Goal: Task Accomplishment & Management: Use online tool/utility

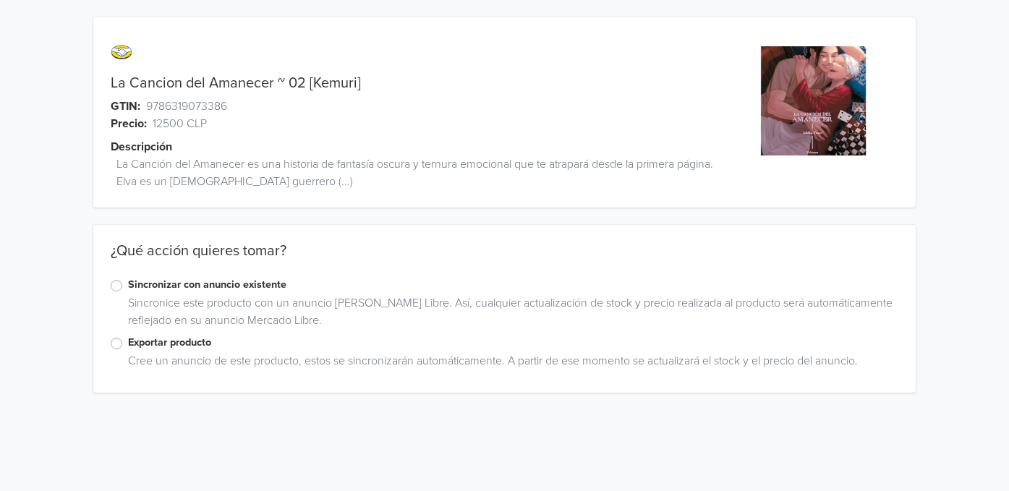
click at [176, 343] on label "Exportar producto" at bounding box center [513, 343] width 771 height 16
click at [0, 0] on input "Exportar producto" at bounding box center [0, 0] width 0 height 0
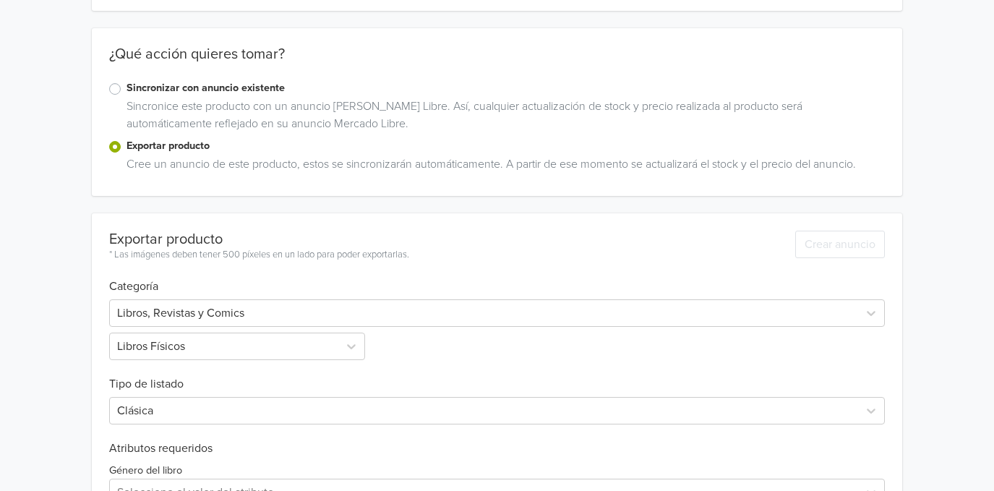
scroll to position [209, 0]
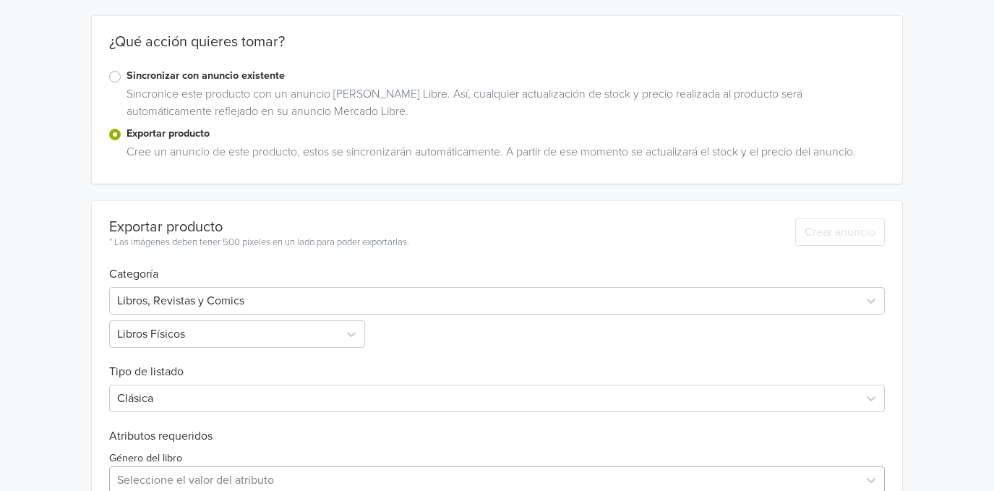
click at [179, 476] on div "Seleccione el valor del atributo" at bounding box center [497, 479] width 776 height 27
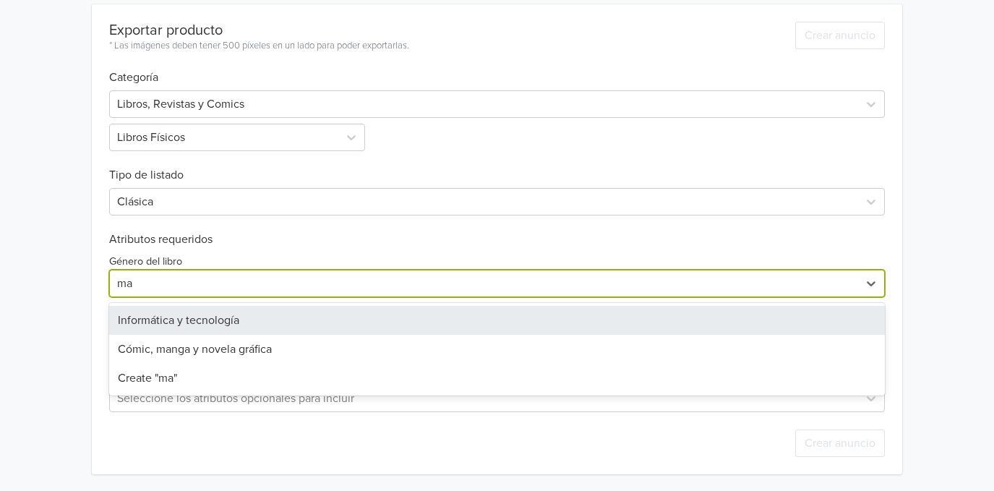
type input "man"
click at [211, 314] on div "Cómic, manga y novela gráfica" at bounding box center [497, 320] width 776 height 29
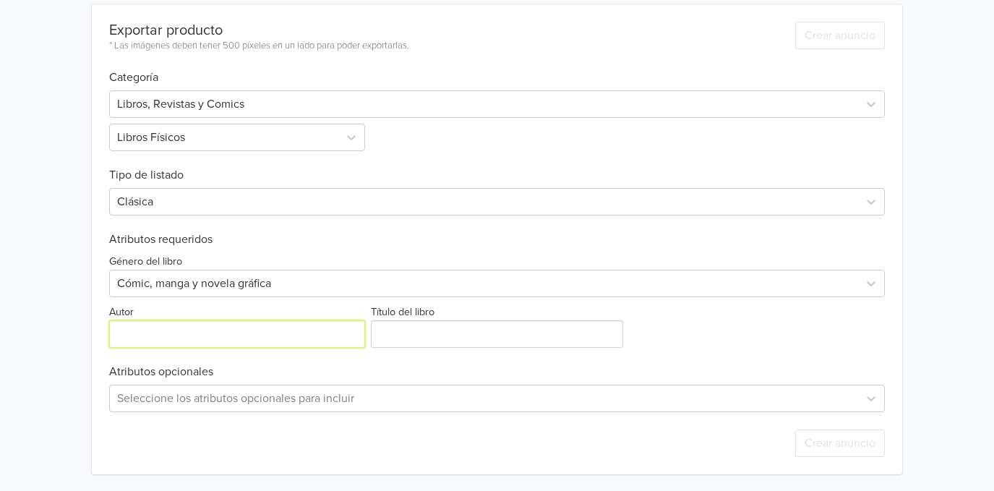
click at [164, 333] on input "Autor" at bounding box center [237, 333] width 256 height 27
type input "[PERSON_NAME]"
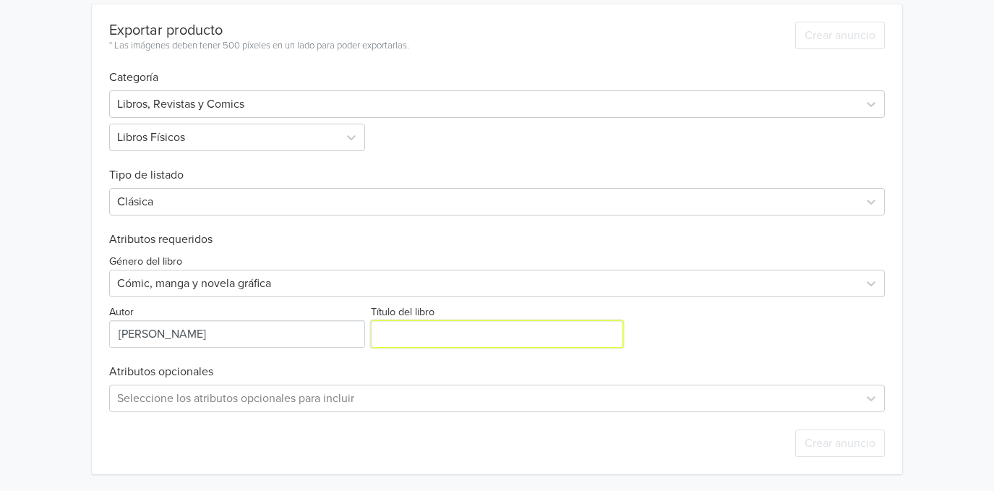
click at [418, 331] on input "Título del libro" at bounding box center [497, 333] width 253 height 27
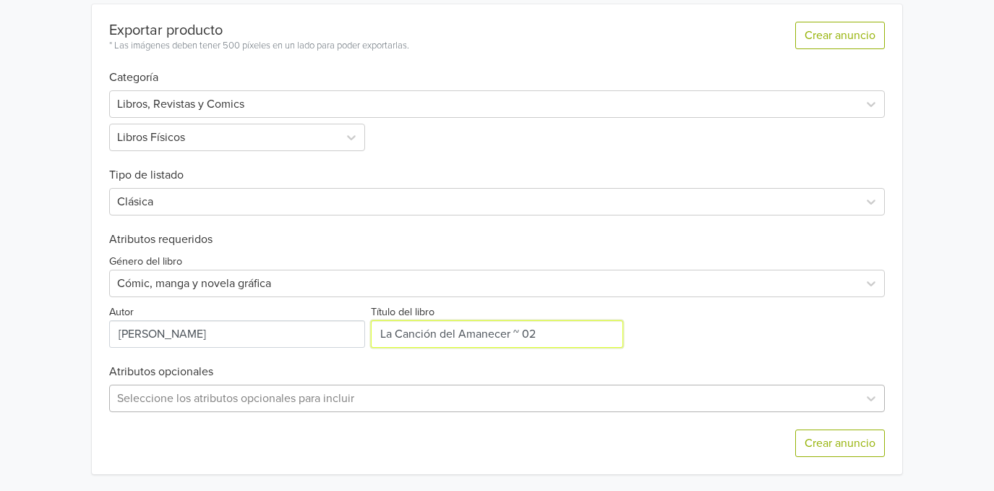
type input "La Canción del Amanecer ~ 02"
click at [271, 400] on div "Seleccione los atributos opcionales para incluir" at bounding box center [497, 398] width 776 height 27
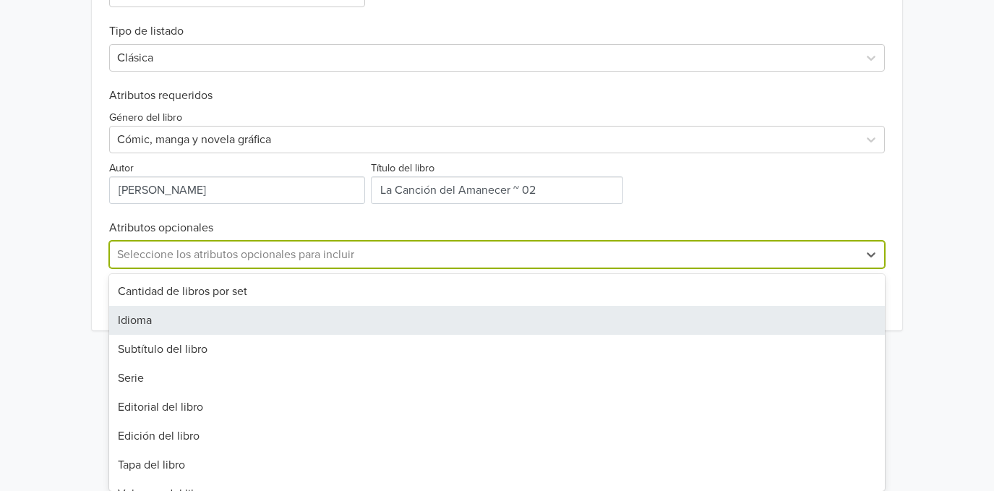
click at [196, 332] on div "Idioma" at bounding box center [497, 320] width 776 height 29
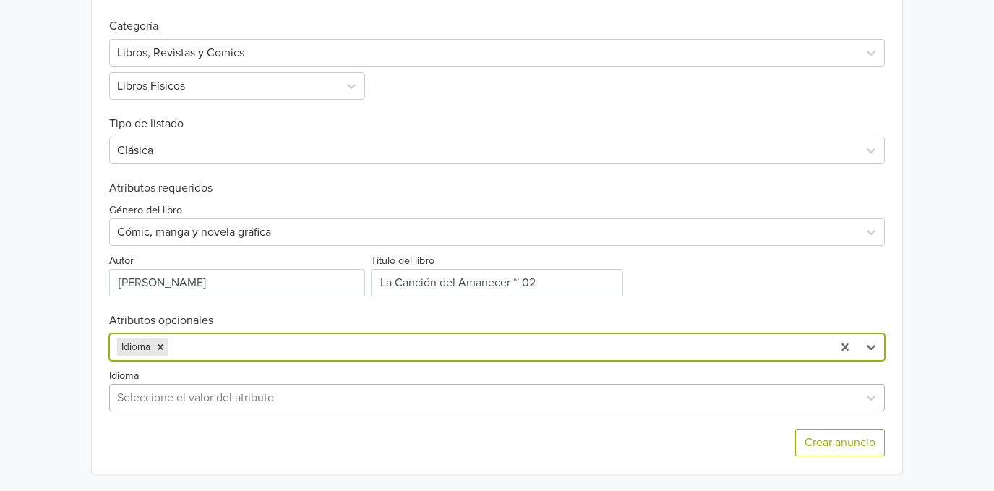
click at [170, 392] on div "Seleccione el valor del atributo" at bounding box center [497, 397] width 776 height 27
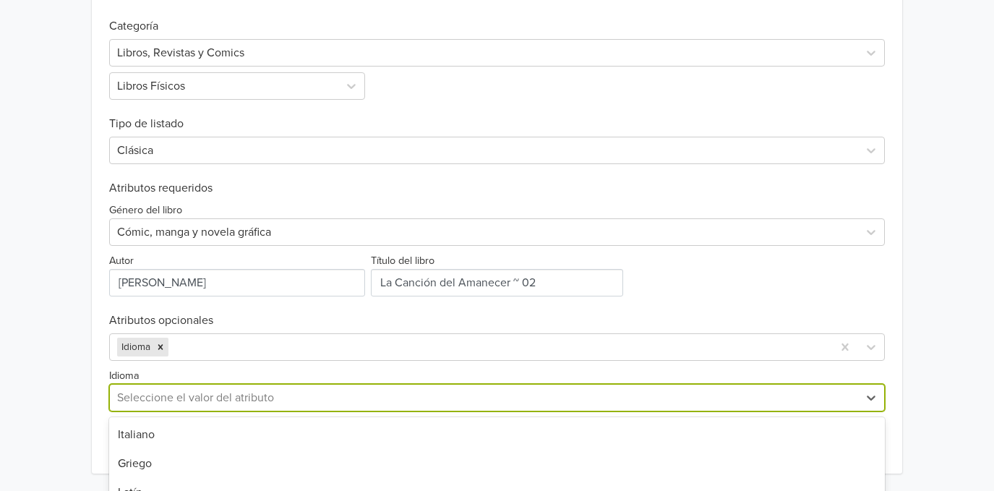
scroll to position [600, 0]
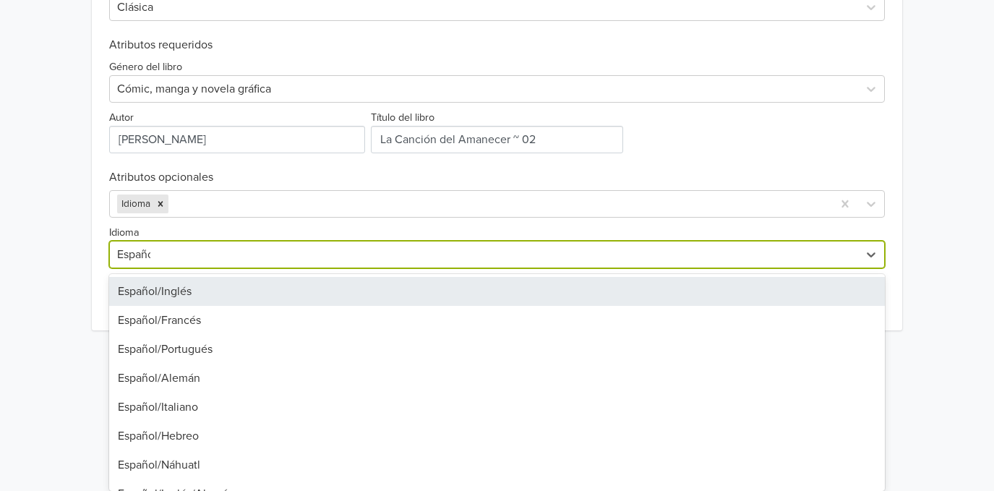
type input "Español"
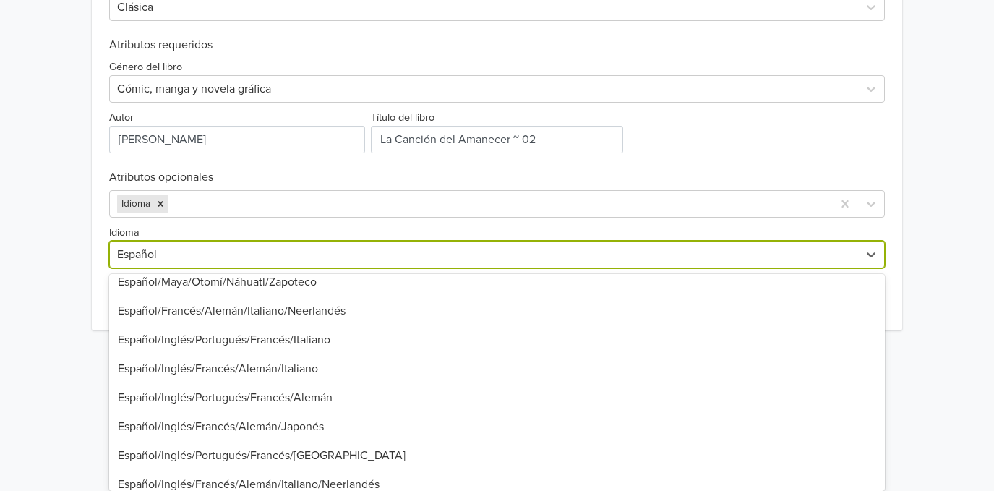
scroll to position [829, 0]
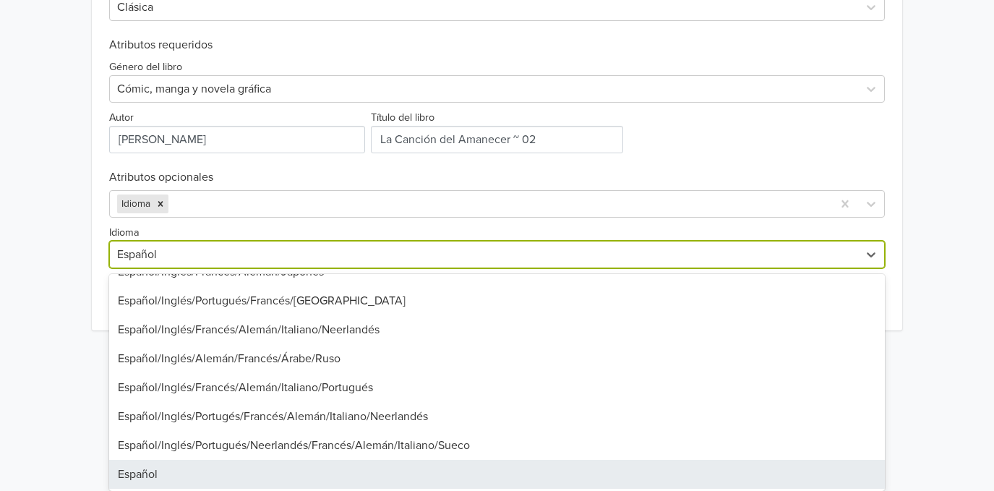
click at [184, 471] on div "Español" at bounding box center [497, 474] width 776 height 29
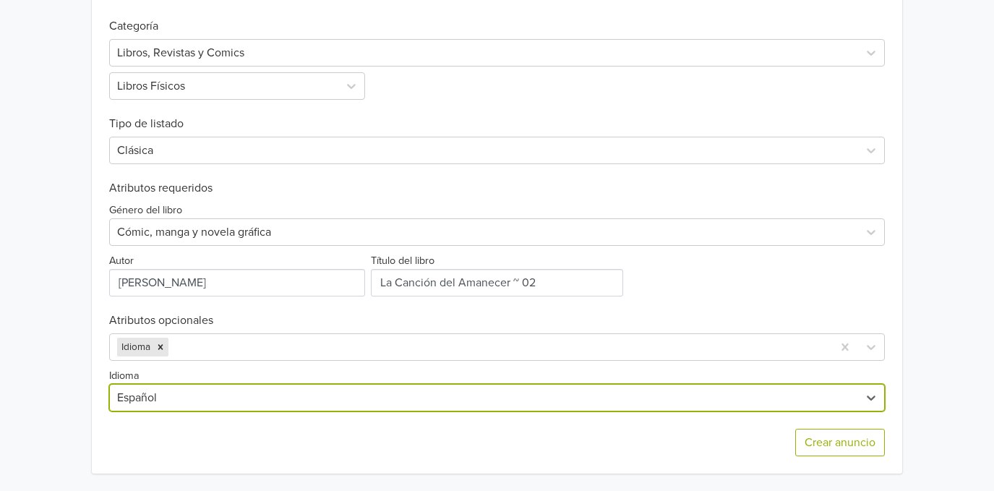
scroll to position [457, 0]
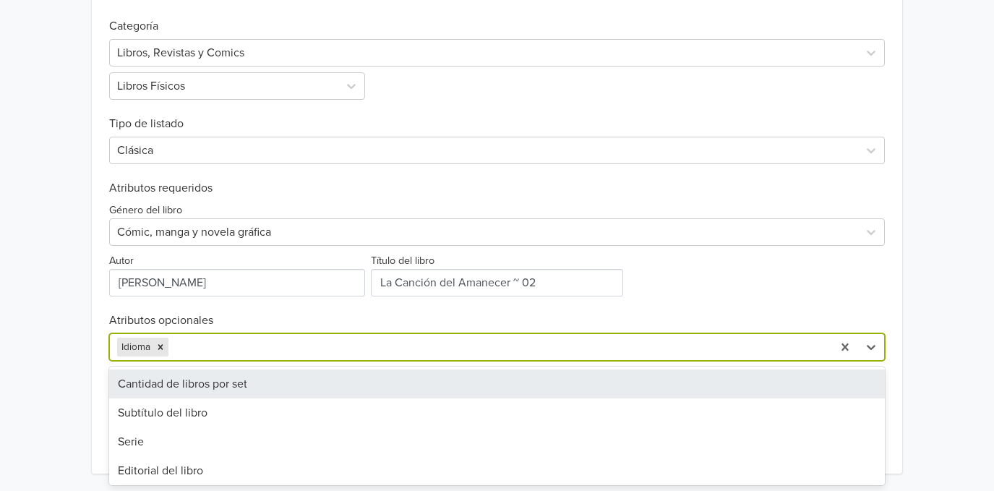
click at [199, 349] on div at bounding box center [498, 347] width 654 height 20
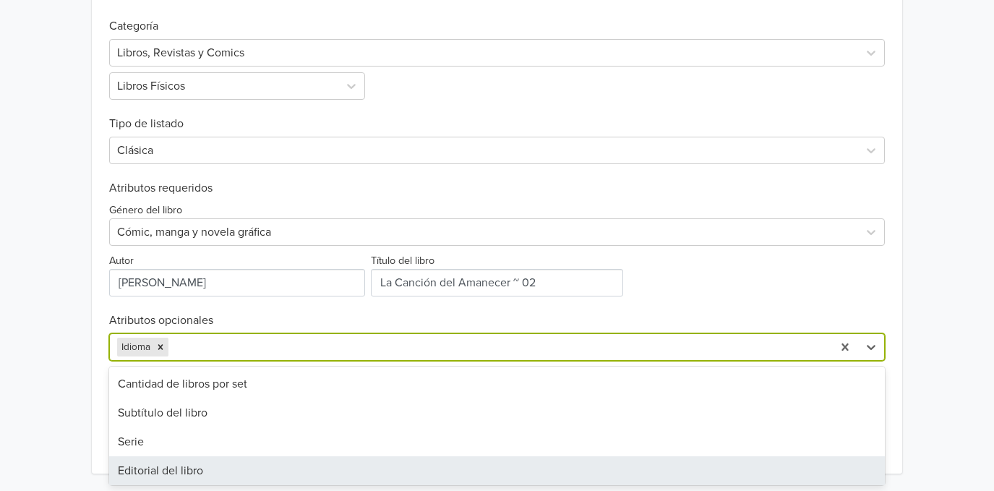
click at [161, 473] on div "Editorial del libro" at bounding box center [497, 470] width 776 height 29
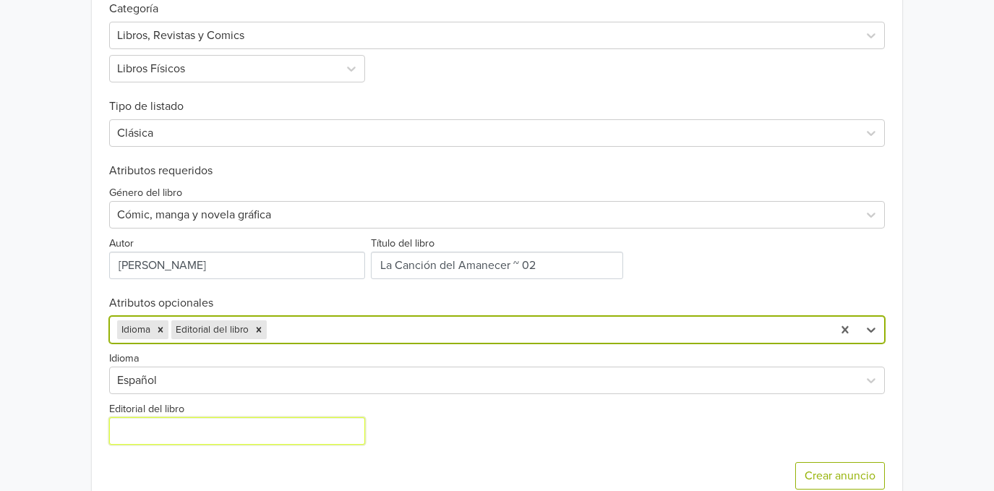
click at [198, 435] on input "Editorial del libro" at bounding box center [237, 430] width 256 height 27
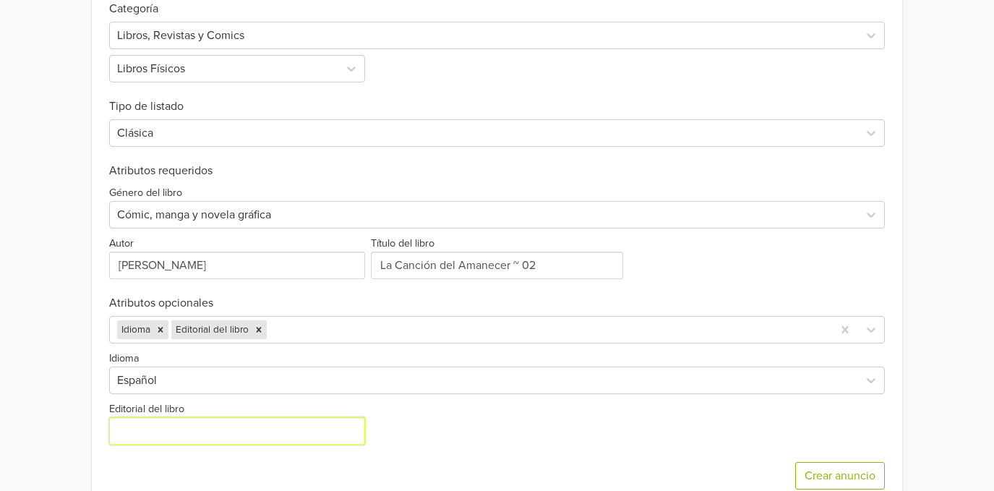
type input "Kemuri Ediciones"
click at [312, 338] on div "Idioma Editorial del libro" at bounding box center [497, 329] width 776 height 27
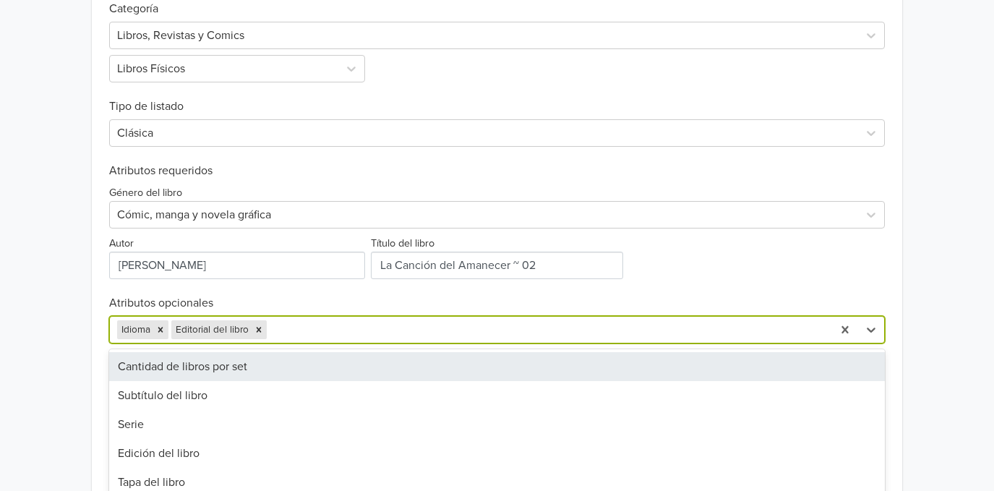
scroll to position [508, 0]
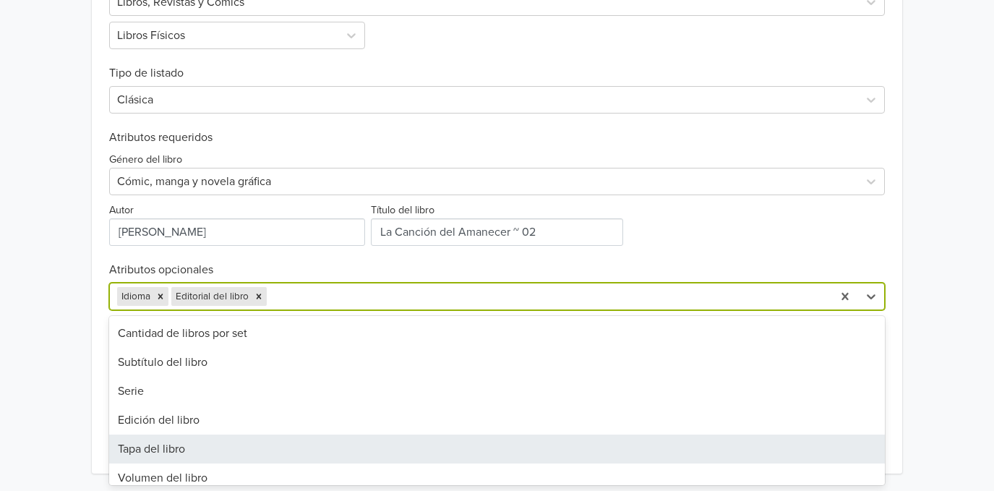
click at [262, 448] on div "Tapa del libro" at bounding box center [497, 449] width 776 height 29
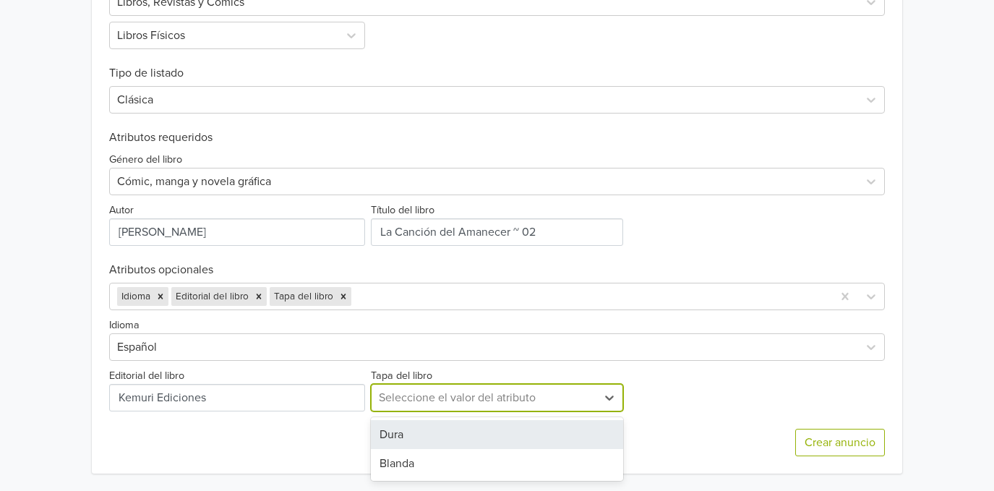
click at [379, 407] on div at bounding box center [484, 398] width 211 height 20
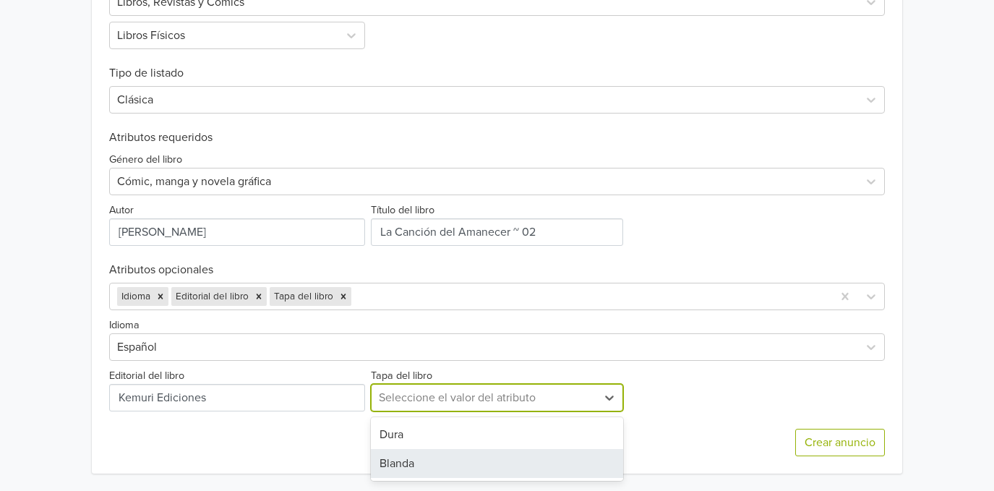
drag, startPoint x: 385, startPoint y: 462, endPoint x: 396, endPoint y: 427, distance: 36.8
click at [387, 462] on div "Blanda" at bounding box center [497, 463] width 253 height 29
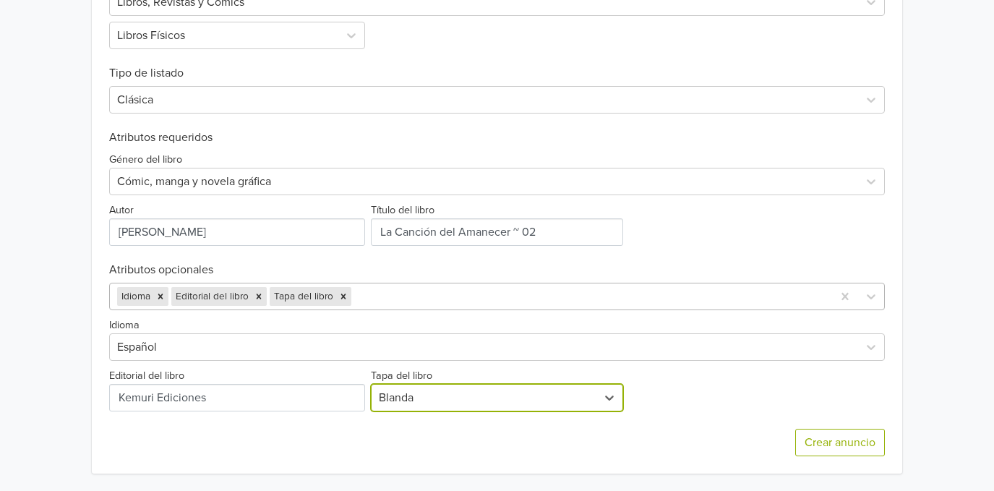
click at [394, 302] on div at bounding box center [589, 296] width 471 height 20
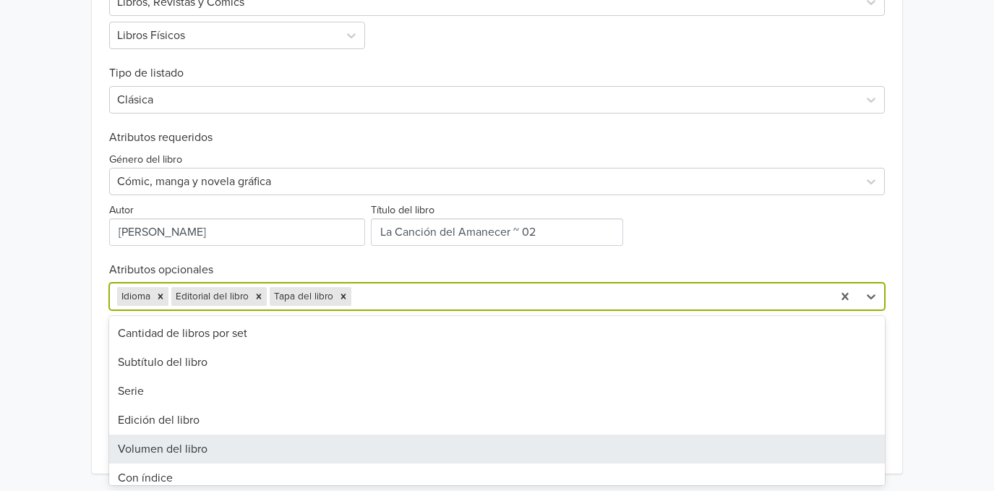
click at [357, 440] on div "Volumen del libro" at bounding box center [497, 449] width 776 height 29
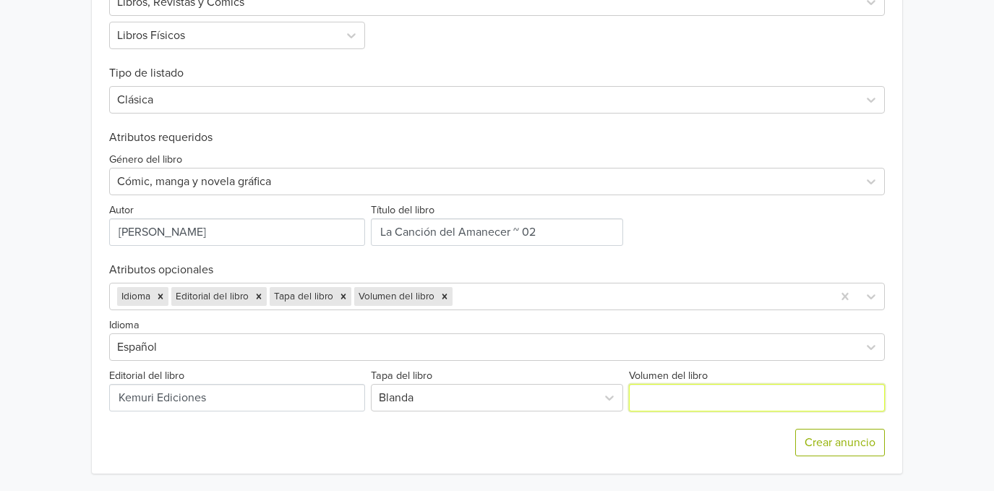
click at [661, 404] on input "Volumen del libro" at bounding box center [757, 397] width 256 height 27
type input "Tomo 02"
click at [575, 292] on div at bounding box center [640, 296] width 369 height 20
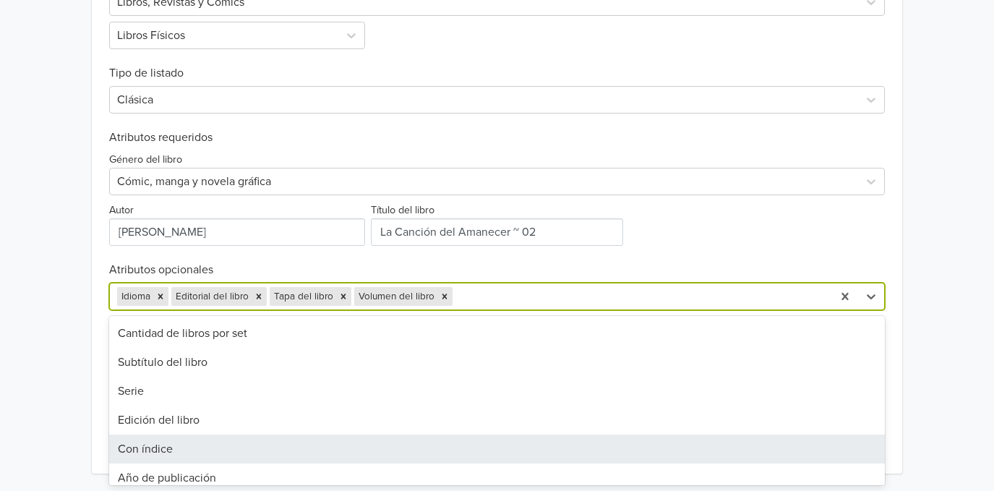
scroll to position [96, 0]
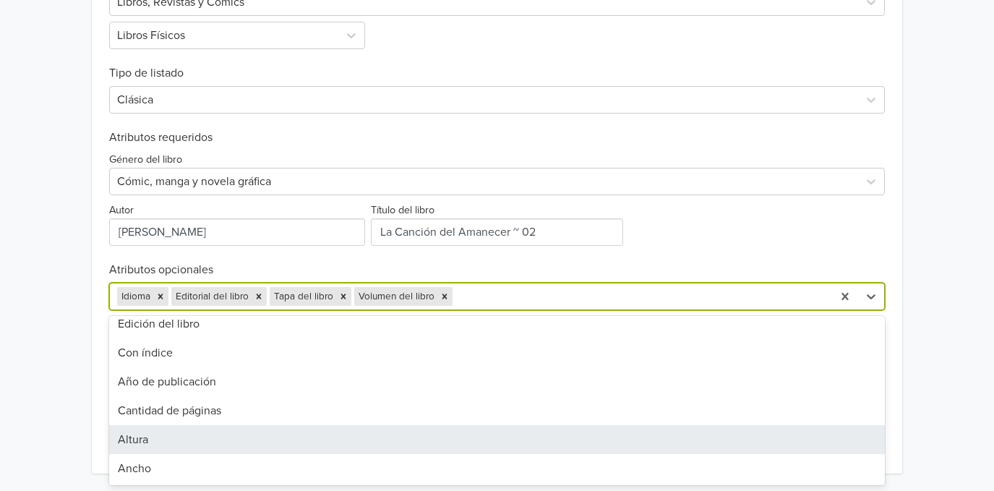
click at [346, 432] on div "Altura" at bounding box center [497, 439] width 776 height 29
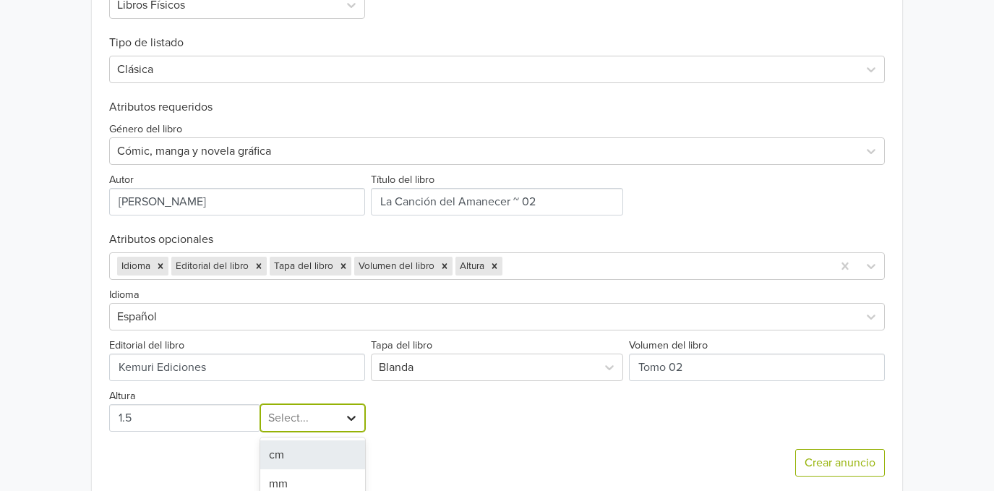
click at [351, 432] on div "2 results available. Use Up and Down to choose options, press Enter to select t…" at bounding box center [312, 417] width 105 height 27
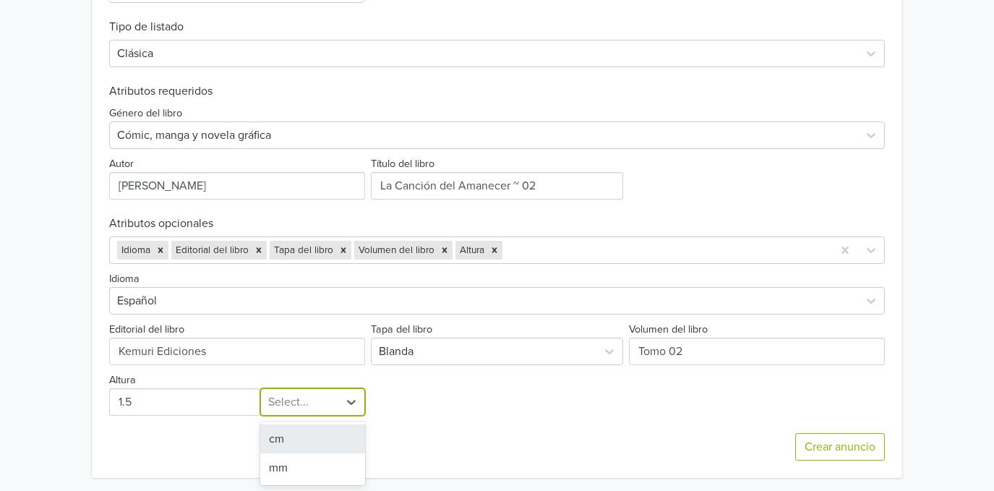
click at [327, 440] on div "cm" at bounding box center [312, 438] width 105 height 29
click at [578, 255] on div at bounding box center [665, 250] width 320 height 20
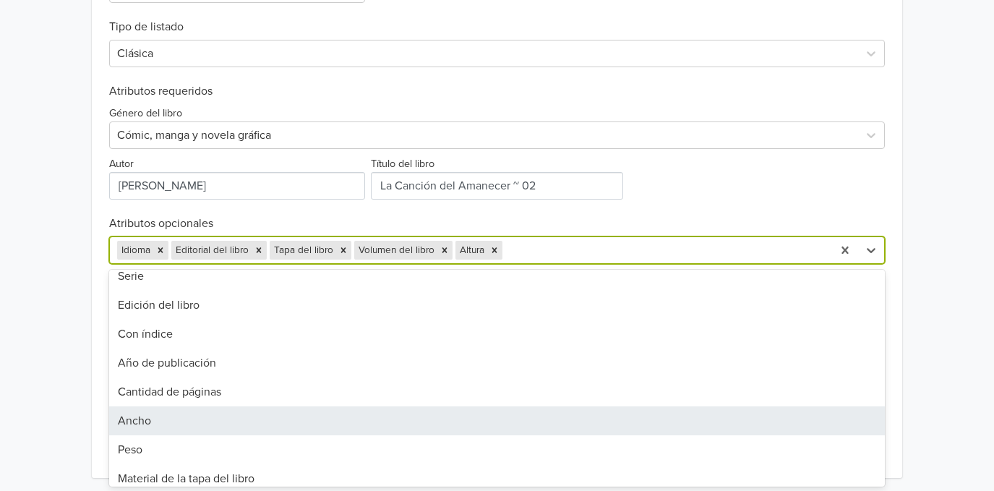
scroll to position [96, 0]
click at [304, 396] on div "Ancho" at bounding box center [497, 393] width 776 height 29
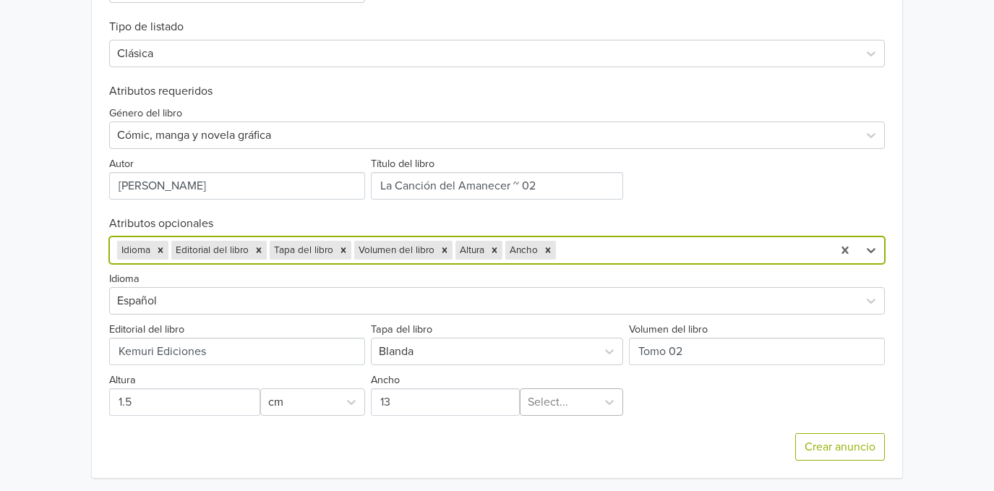
click at [541, 396] on div at bounding box center [558, 402] width 61 height 20
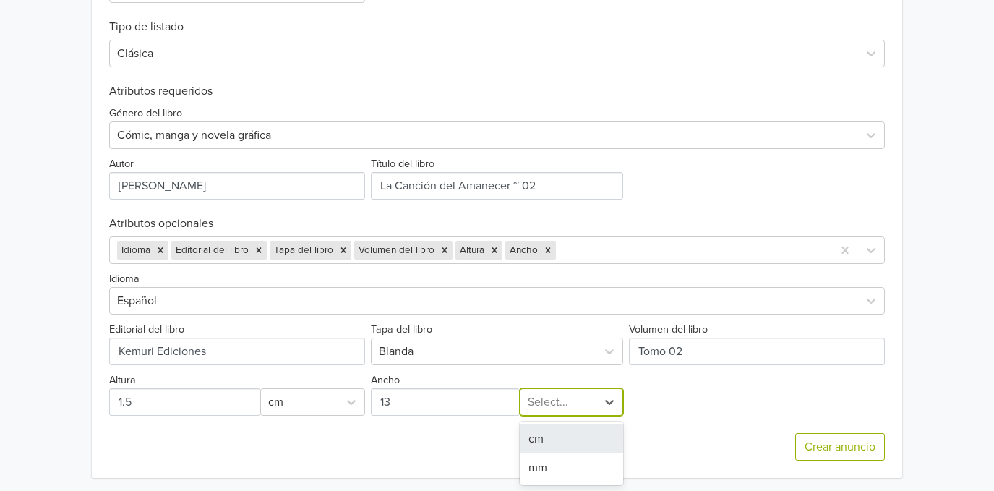
click at [552, 444] on div "cm" at bounding box center [571, 438] width 103 height 29
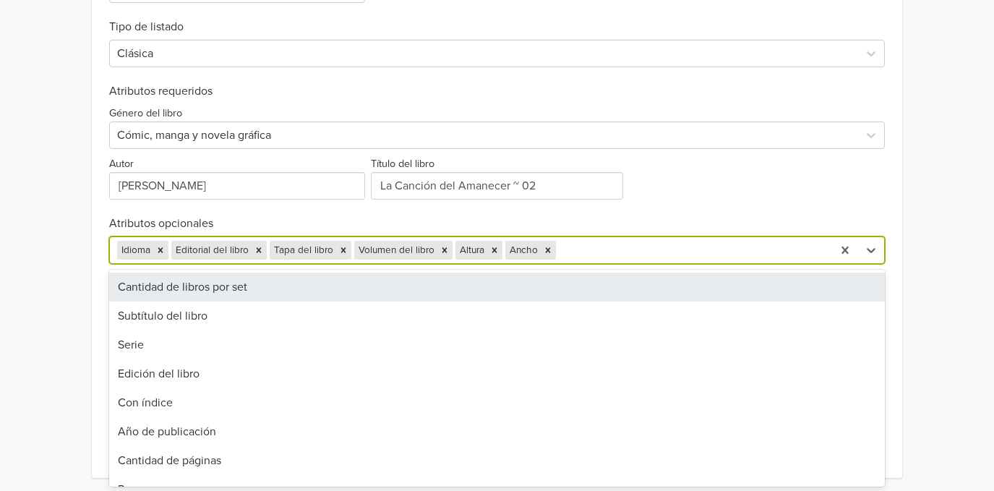
click at [581, 259] on div at bounding box center [692, 250] width 266 height 20
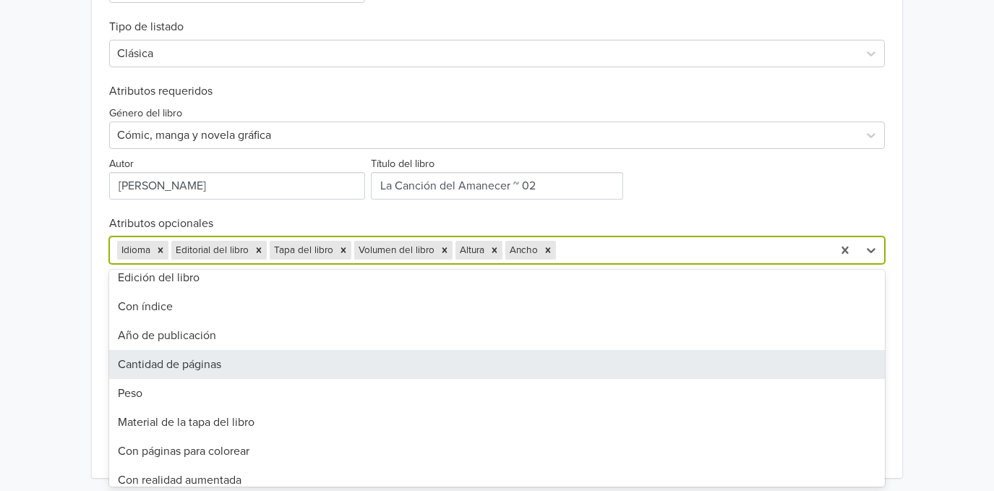
click at [385, 374] on div "Cantidad de páginas" at bounding box center [497, 364] width 776 height 29
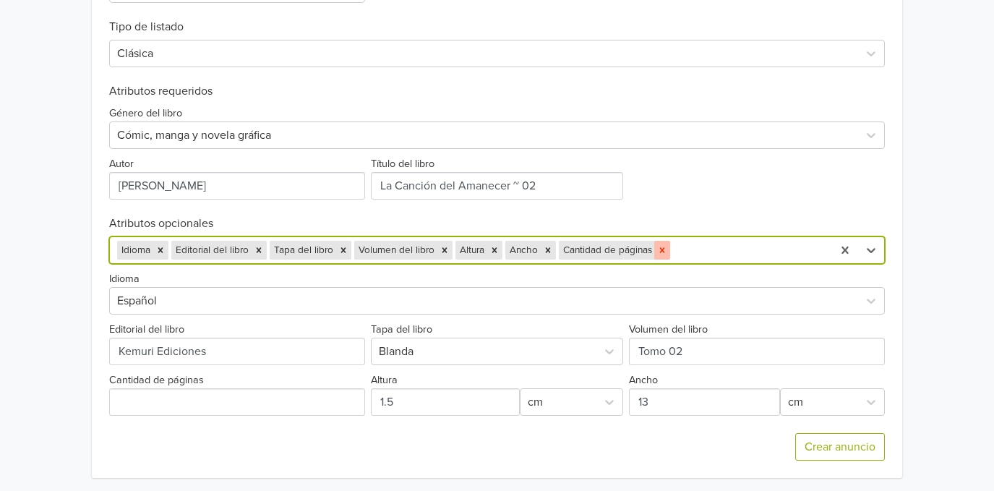
click at [662, 250] on icon "Remove Cantidad de páginas" at bounding box center [662, 250] width 10 height 10
click at [667, 250] on div at bounding box center [692, 250] width 266 height 20
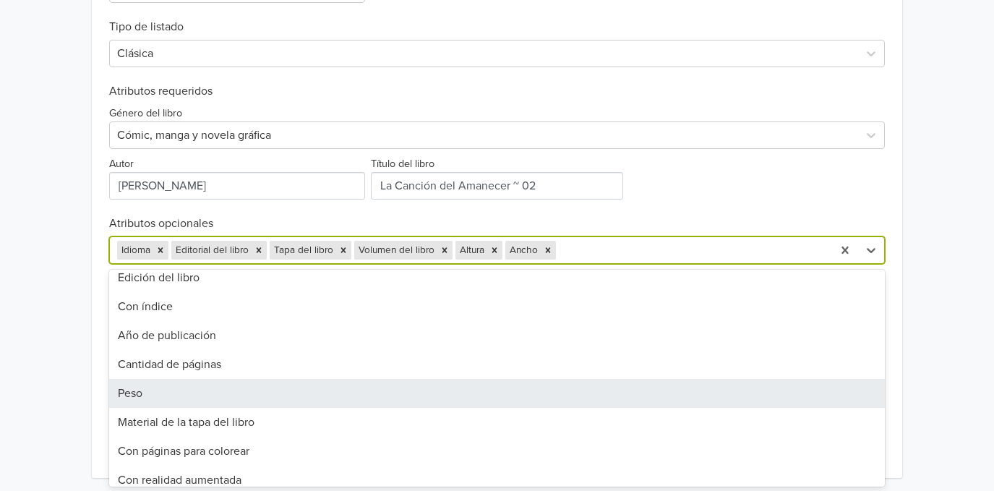
click at [390, 403] on div "Peso" at bounding box center [497, 393] width 776 height 29
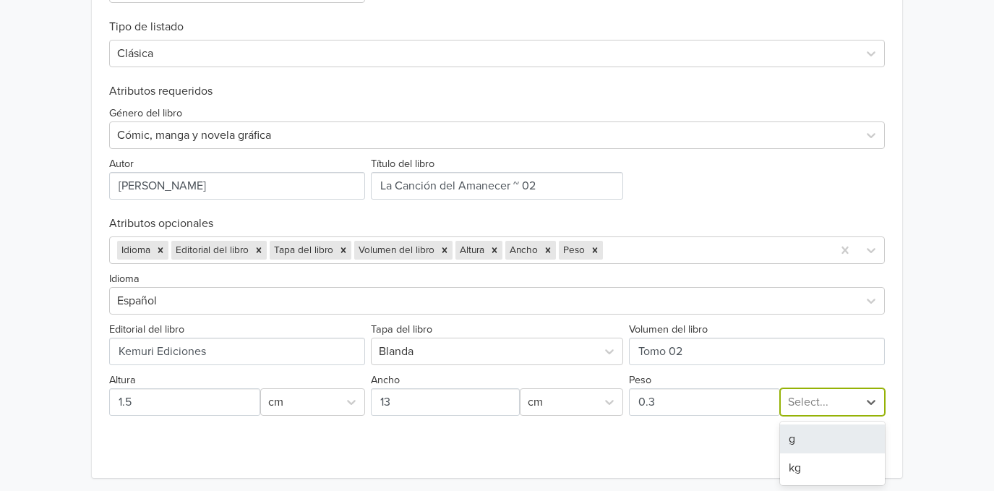
click at [816, 406] on div at bounding box center [819, 402] width 63 height 20
click at [801, 437] on div "g" at bounding box center [832, 438] width 105 height 29
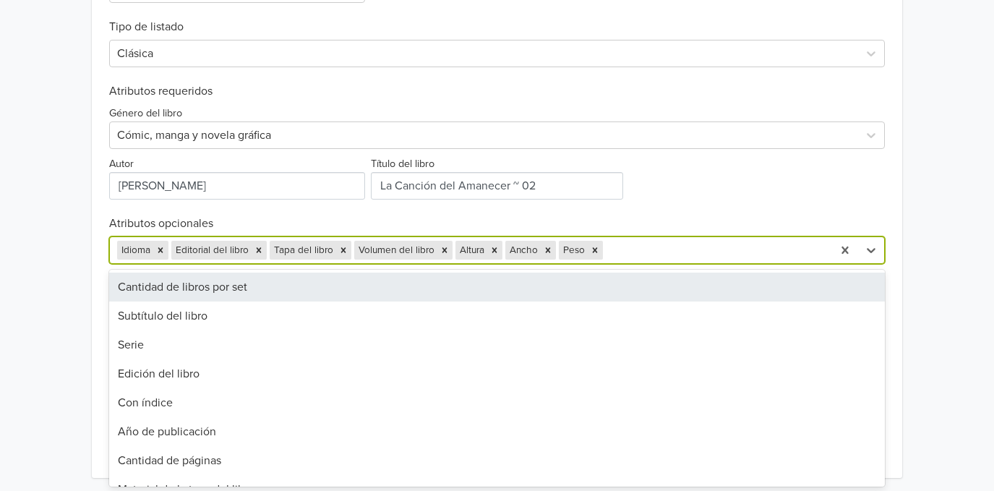
click at [700, 263] on div "Idioma Editorial del libro Tapa del libro Volumen del libro Altura Ancho Peso" at bounding box center [497, 249] width 776 height 27
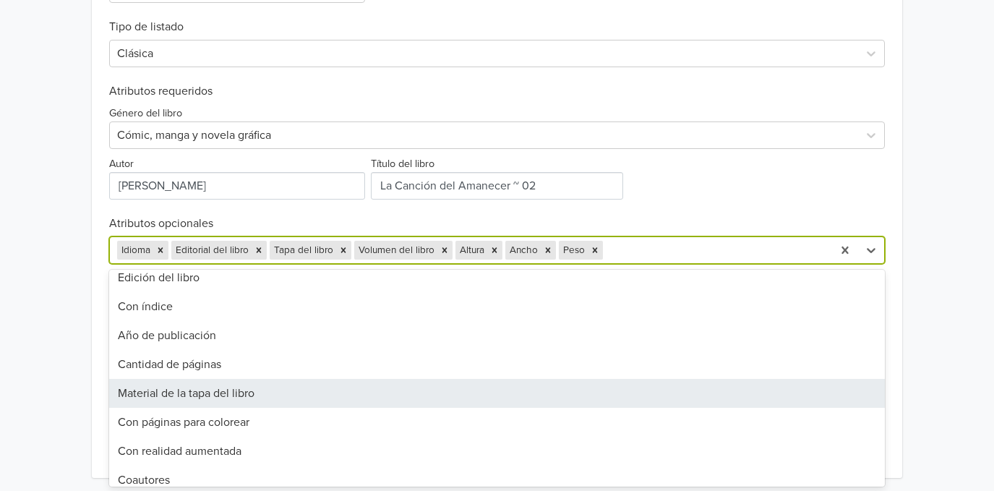
scroll to position [192, 0]
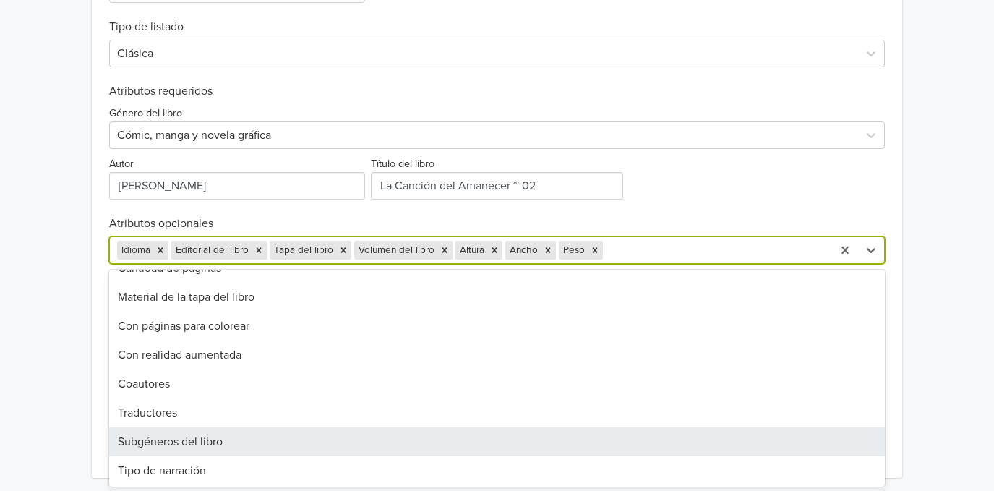
click at [403, 430] on div "Subgéneros del libro" at bounding box center [497, 441] width 776 height 29
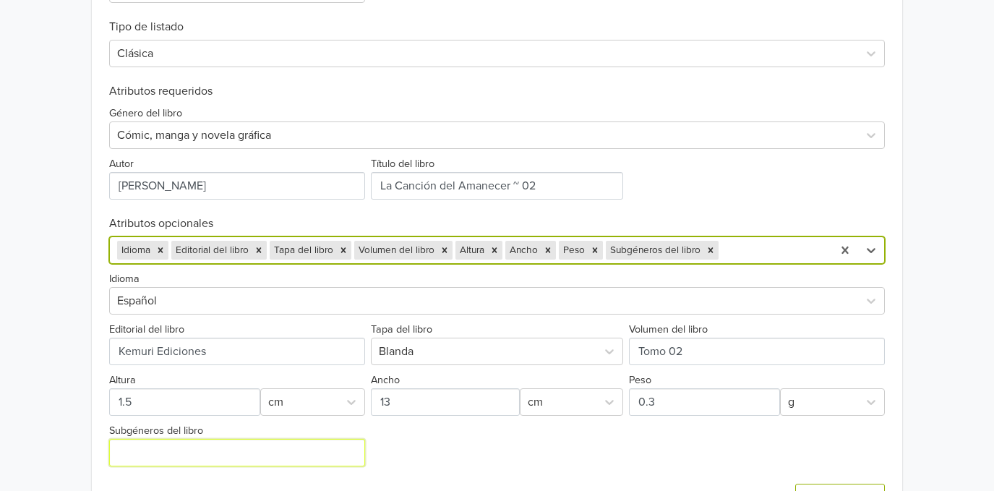
click at [325, 453] on input "Subgéneros del libro" at bounding box center [237, 452] width 256 height 27
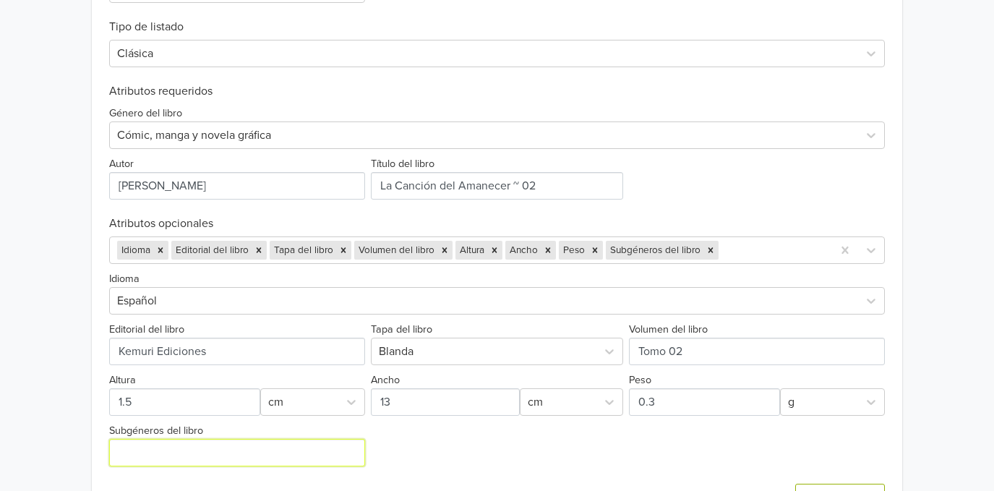
type input "Yaoi/BL"
click at [737, 253] on div at bounding box center [773, 250] width 103 height 20
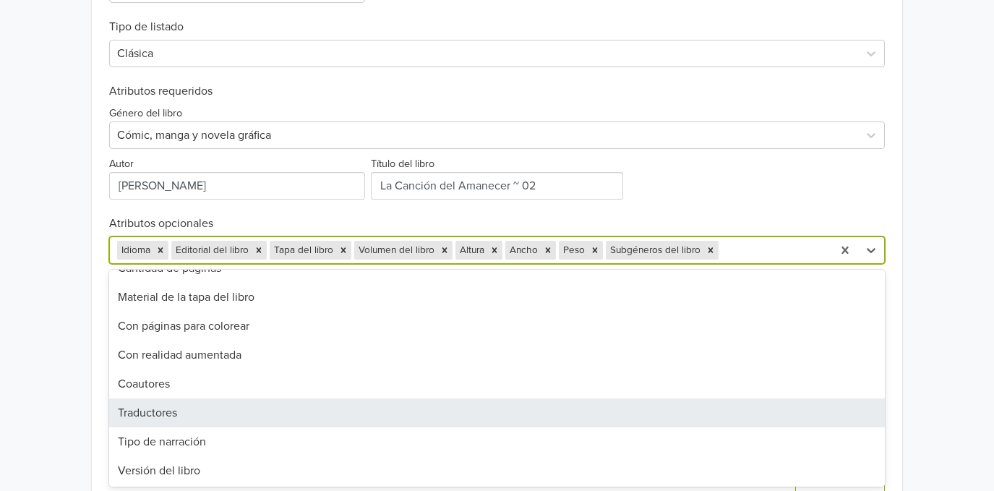
click at [403, 411] on div "Traductores" at bounding box center [497, 412] width 776 height 29
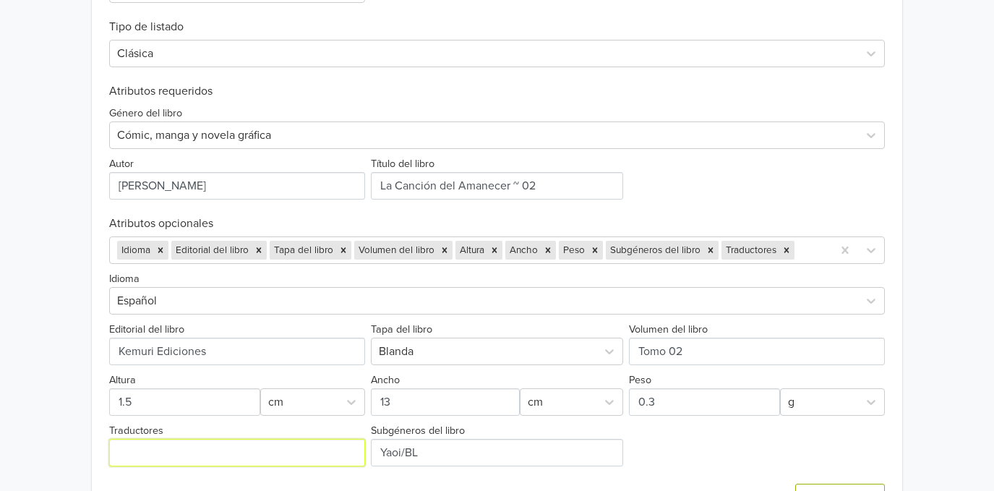
click at [294, 448] on input "Traductores" at bounding box center [237, 452] width 256 height 27
type input "[PERSON_NAME]"
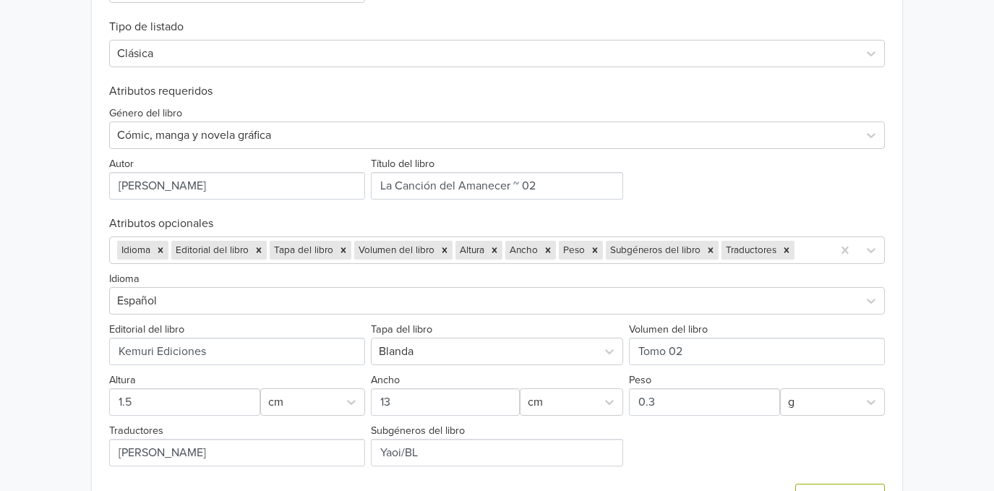
click at [709, 454] on div "Idioma Español Editorial del libro Tapa del libro Blanda Volumen del libro Altu…" at bounding box center [497, 365] width 776 height 202
click at [803, 257] on div at bounding box center [811, 250] width 27 height 20
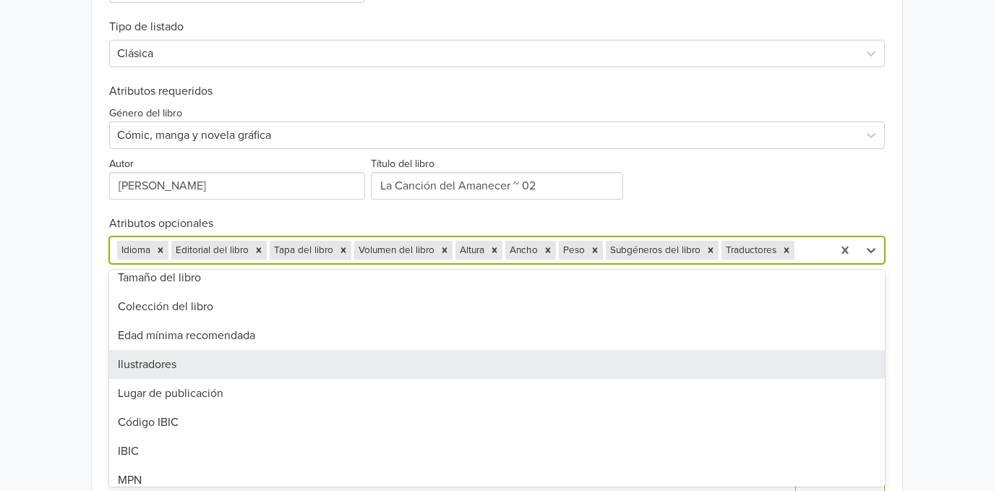
scroll to position [289, 0]
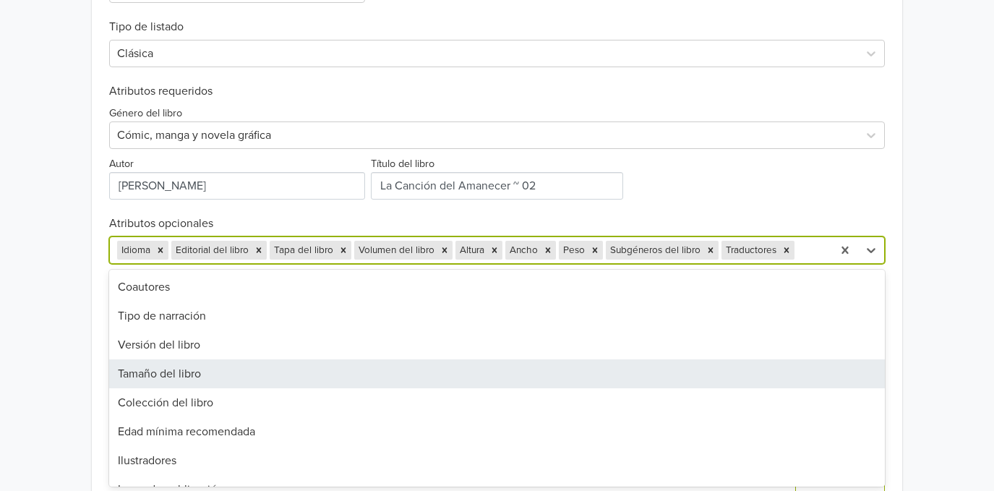
click at [333, 376] on div "Tamaño del libro" at bounding box center [497, 373] width 776 height 29
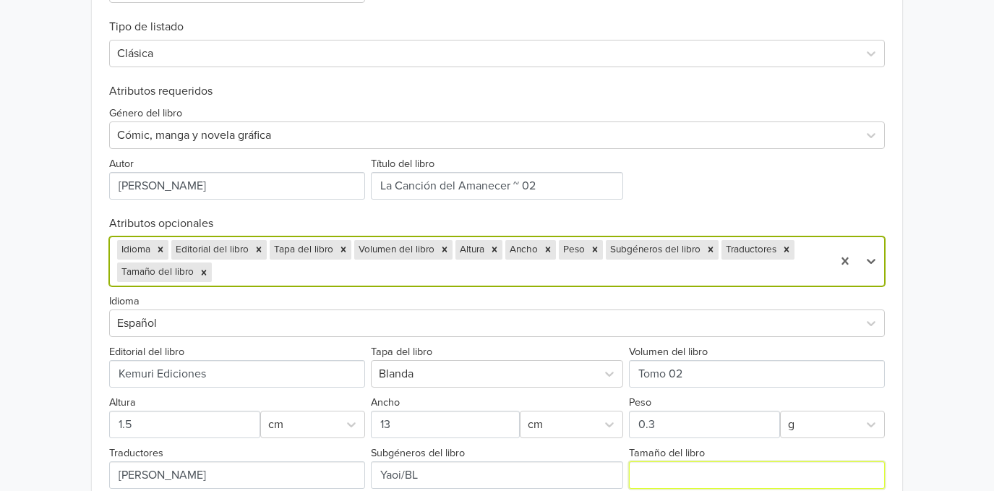
click at [698, 471] on input "Tamaño del libro" at bounding box center [757, 474] width 256 height 27
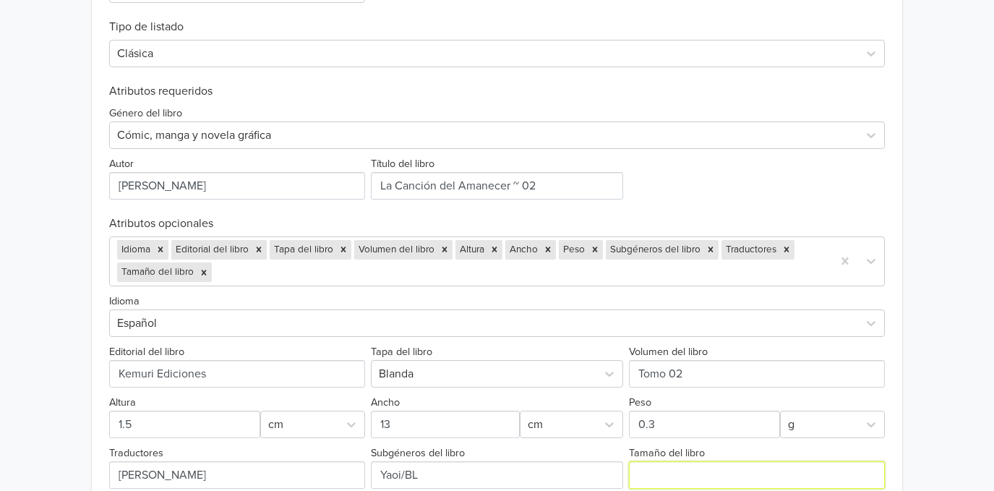
type input "B6 con sobrecubierta"
click at [931, 376] on div "La Cancion del Amanecer ~ 02 [Kemuri] GTIN: 9786319073386 Precio: 12500 CLP Des…" at bounding box center [497, 7] width 972 height 1122
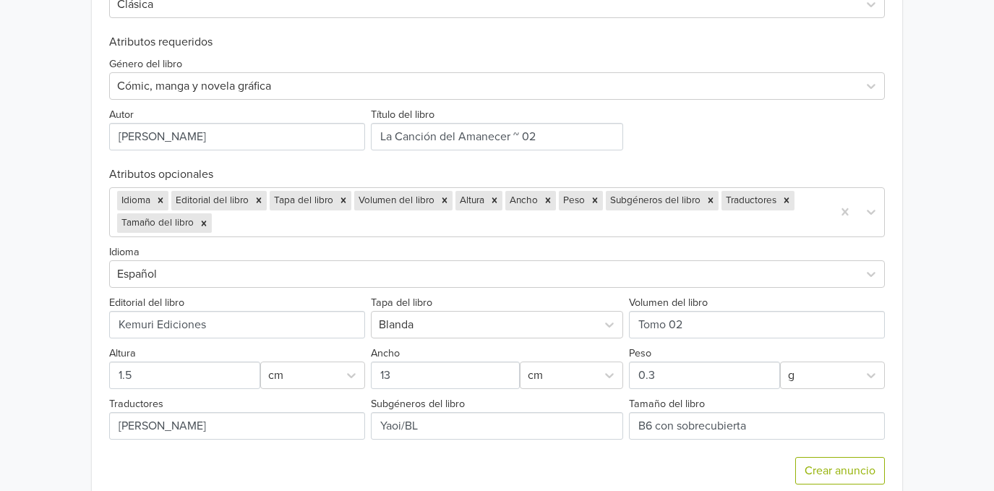
scroll to position [630, 0]
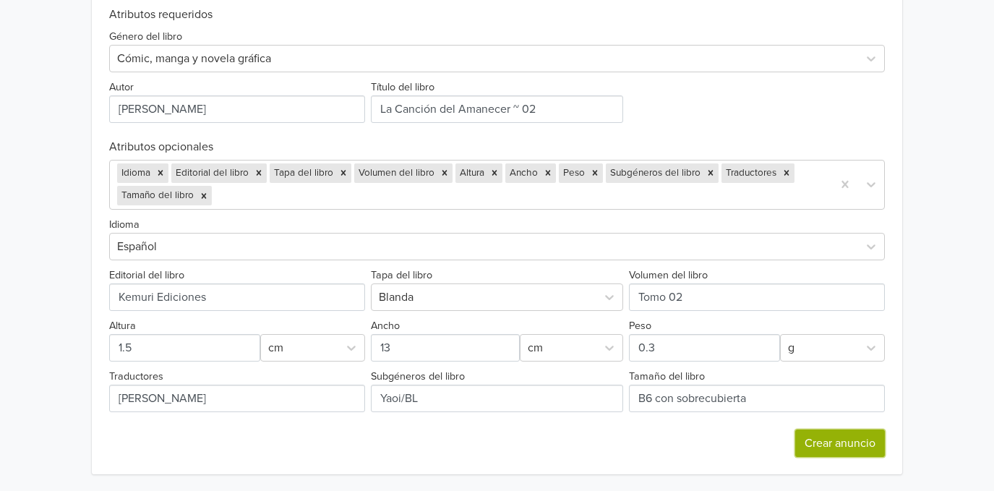
click at [847, 443] on button "Crear anuncio" at bounding box center [840, 442] width 90 height 27
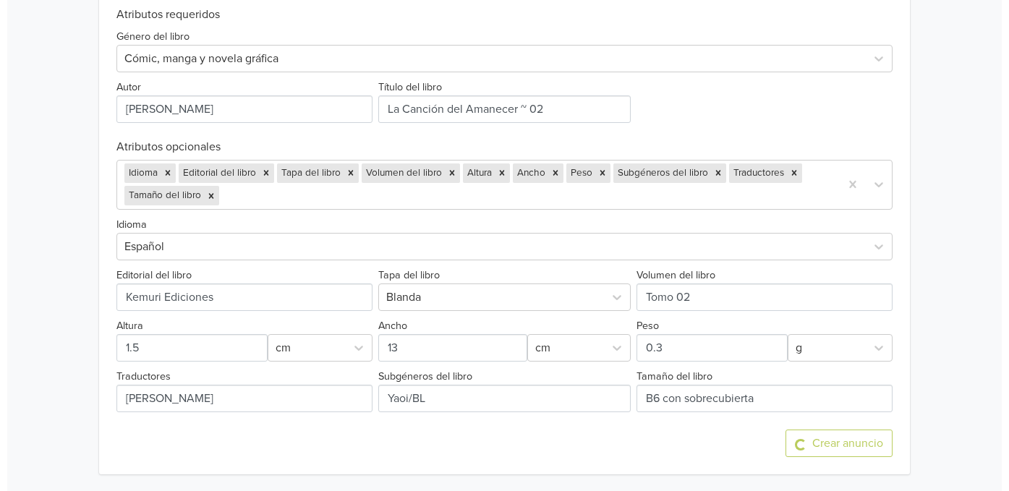
scroll to position [0, 0]
